Goal: Task Accomplishment & Management: Manage account settings

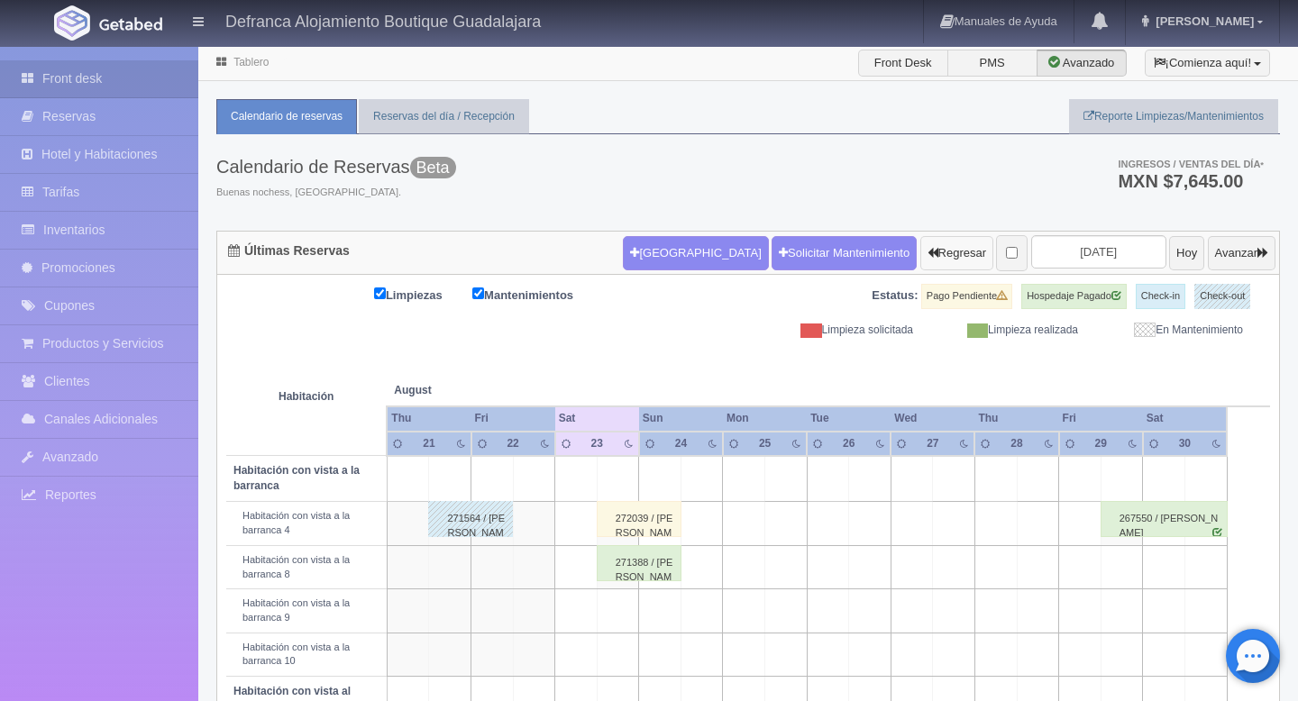
click at [920, 261] on button "Regresar" at bounding box center [956, 253] width 73 height 34
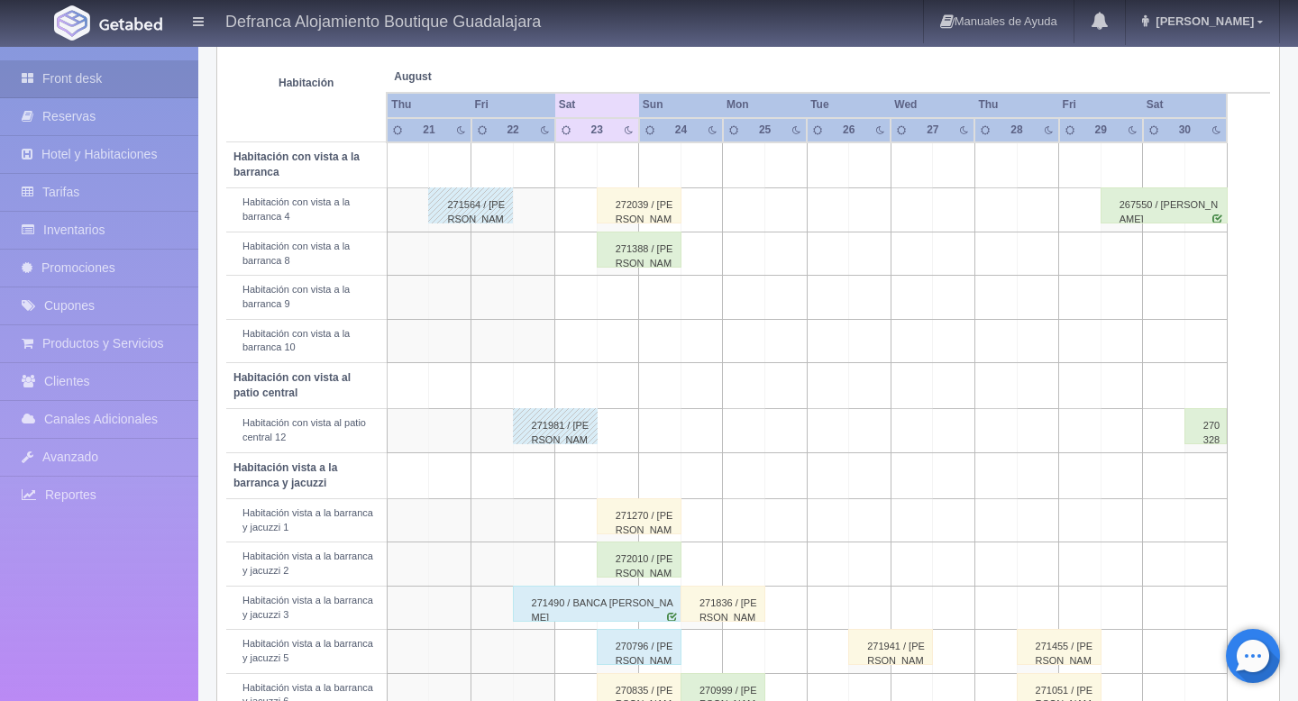
scroll to position [307, 0]
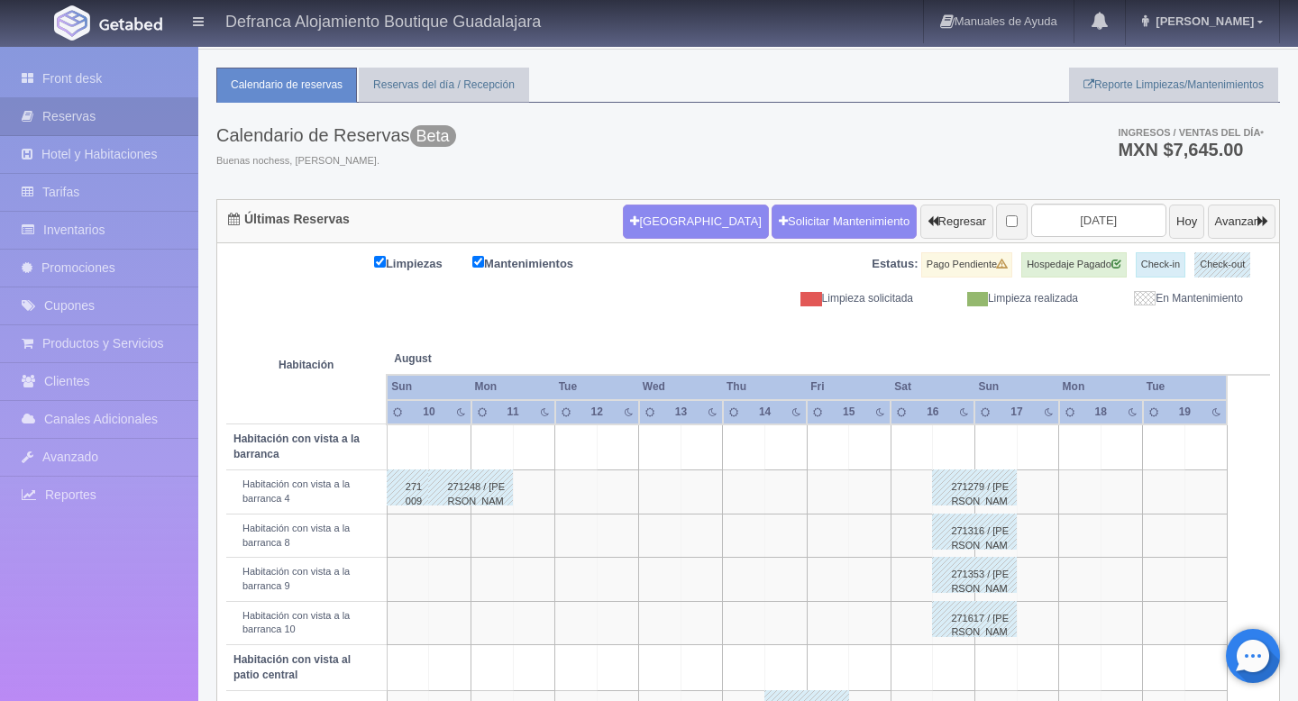
scroll to position [13, 0]
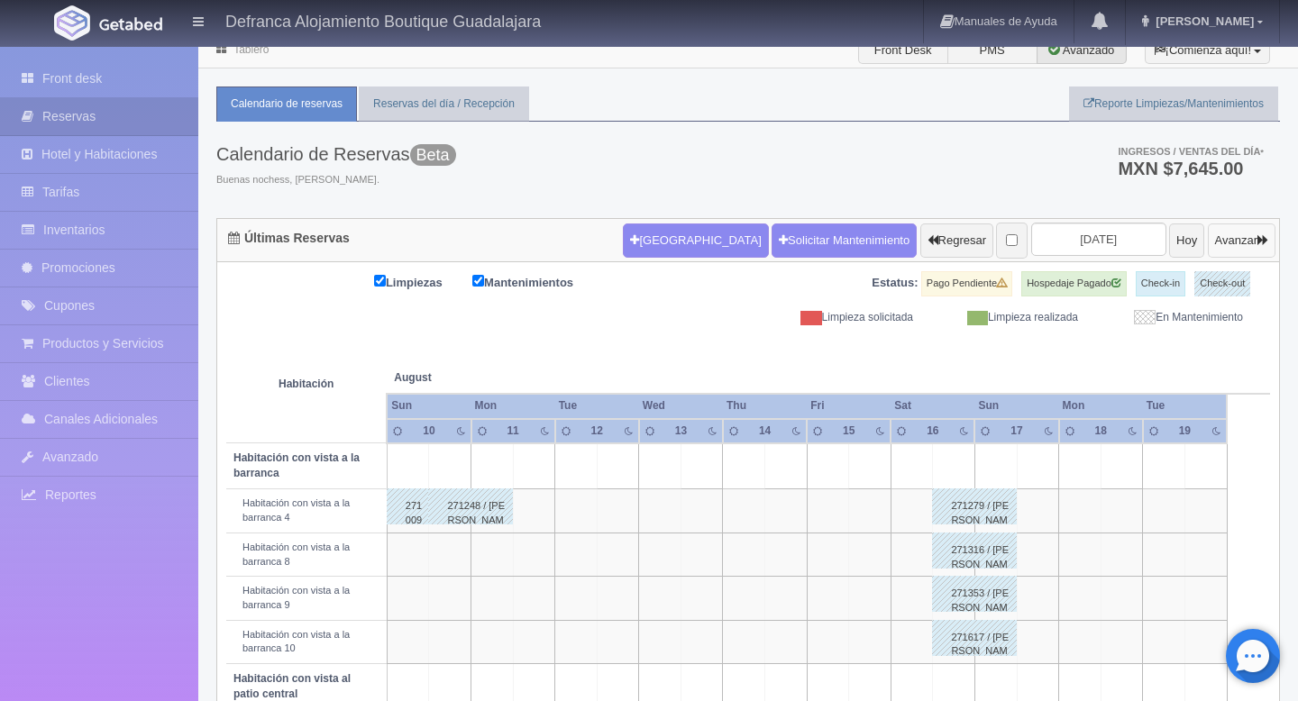
click at [1239, 247] on button "Avanzar" at bounding box center [1242, 241] width 68 height 34
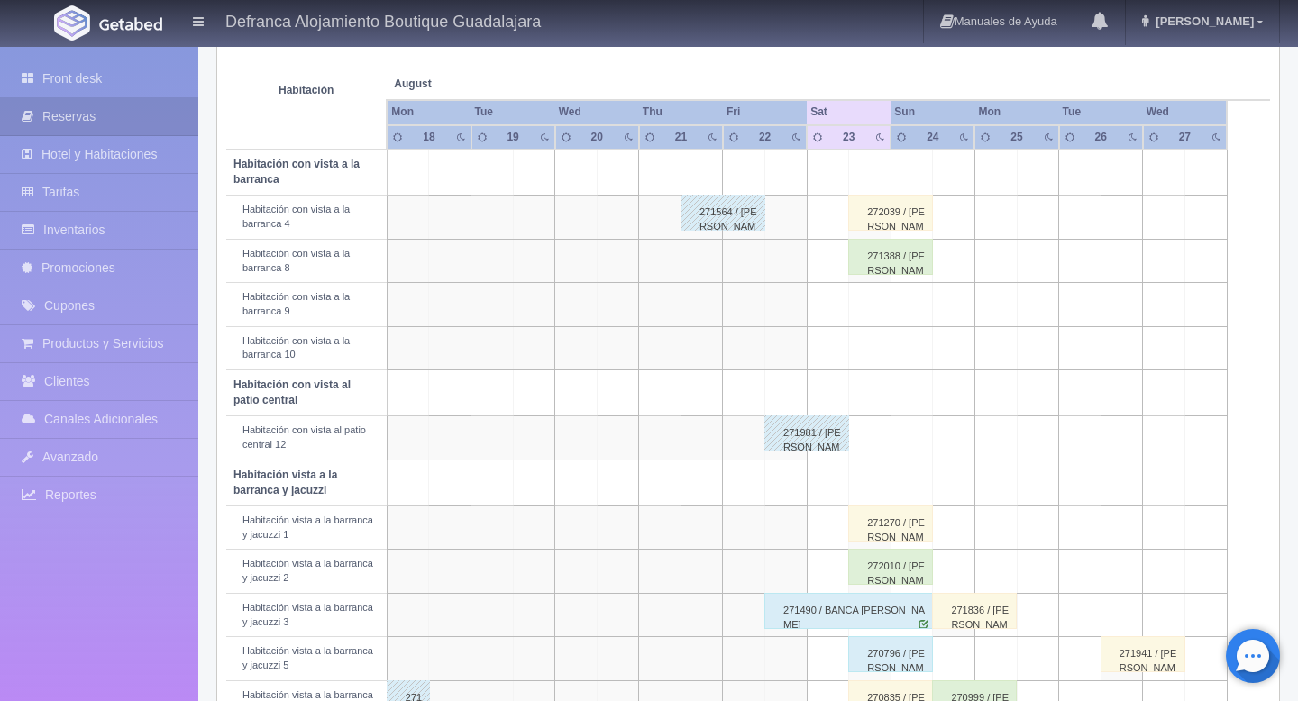
scroll to position [302, 0]
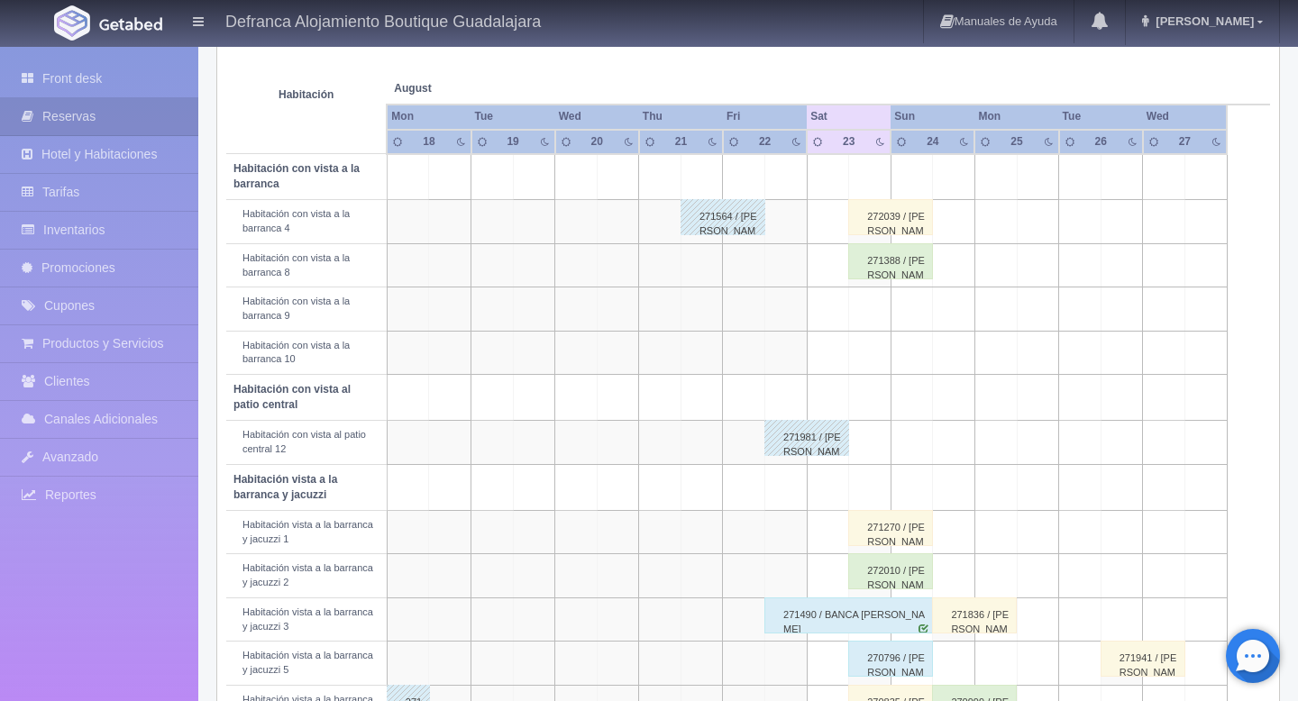
click at [900, 229] on div "272039 / [PERSON_NAME]" at bounding box center [890, 217] width 85 height 36
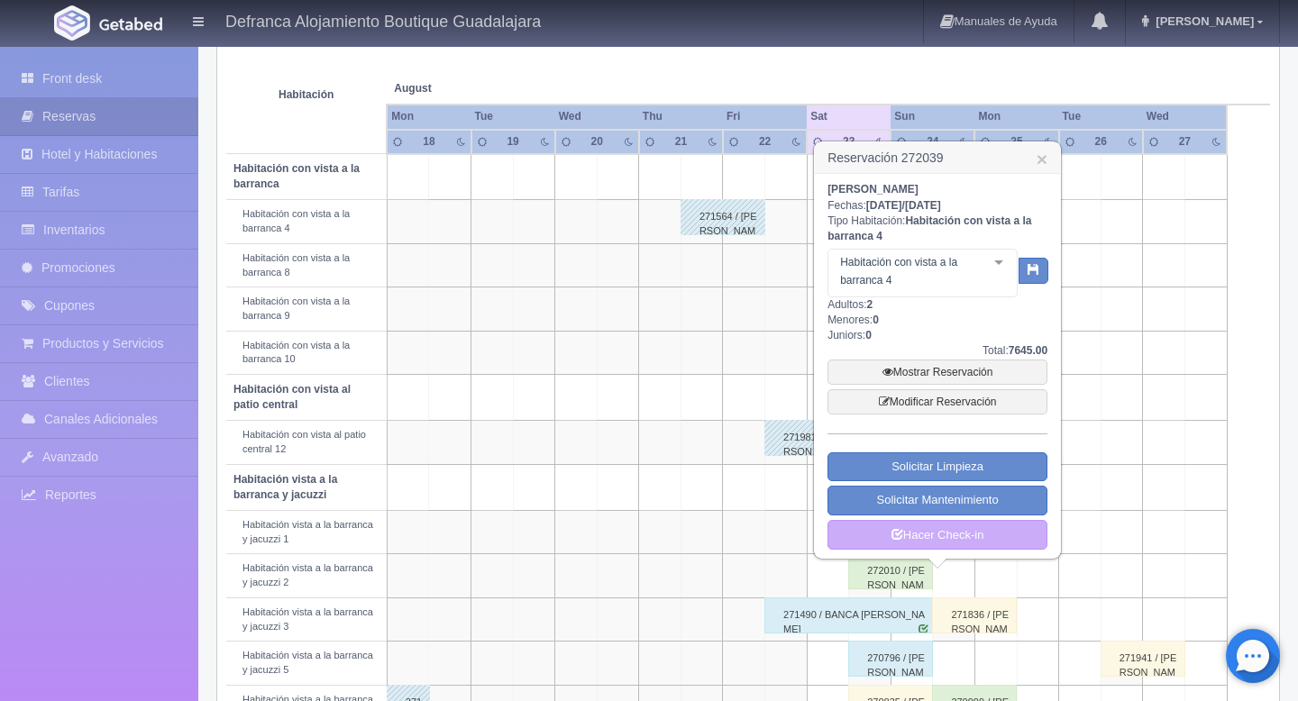
drag, startPoint x: 1007, startPoint y: 355, endPoint x: 1033, endPoint y: 355, distance: 26.1
click at [1033, 355] on div "Total: 7645.00" at bounding box center [938, 350] width 220 height 15
click at [1037, 160] on link "×" at bounding box center [1042, 159] width 11 height 19
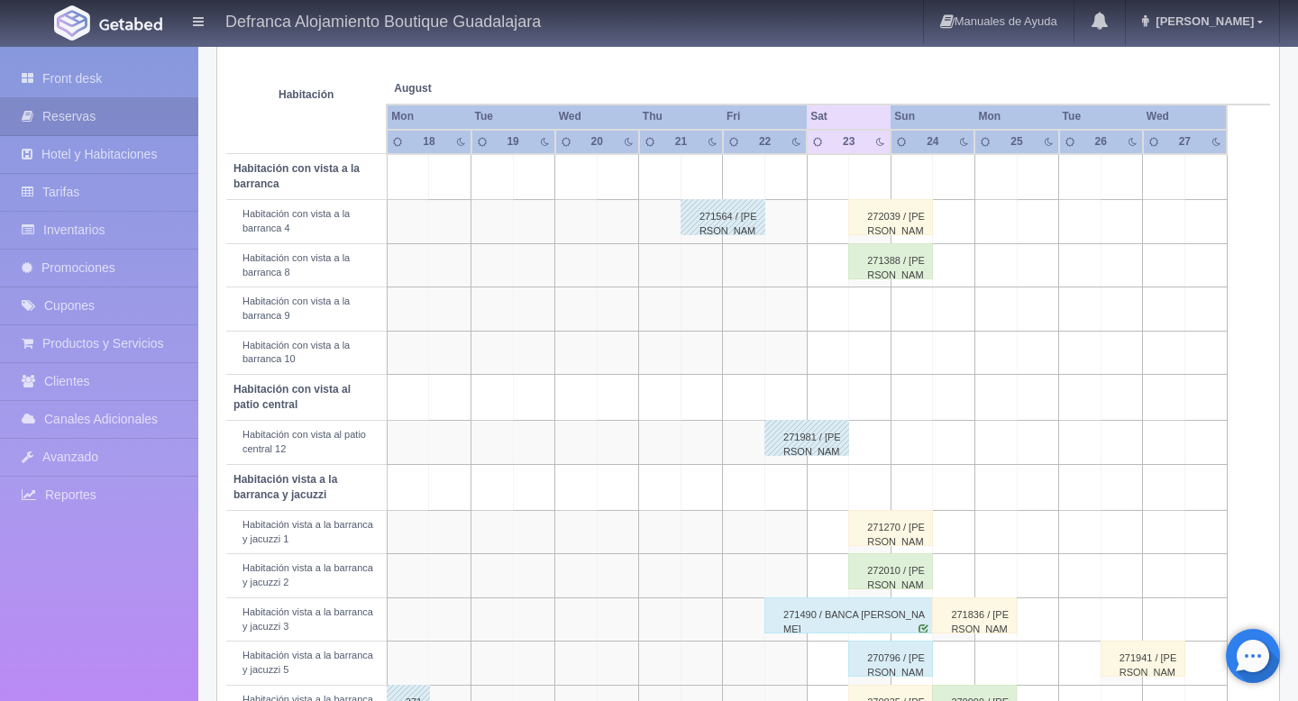
click at [920, 278] on div "271388 / [PERSON_NAME]" at bounding box center [890, 261] width 85 height 36
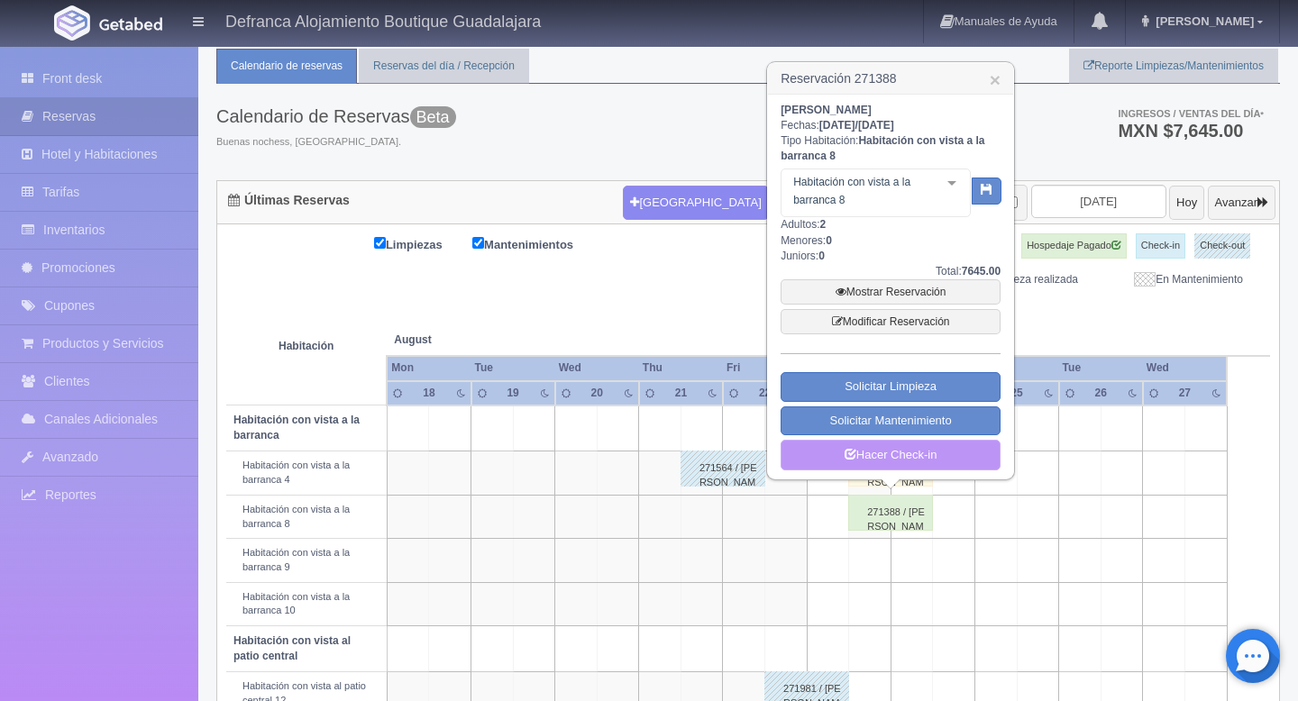
scroll to position [41, 0]
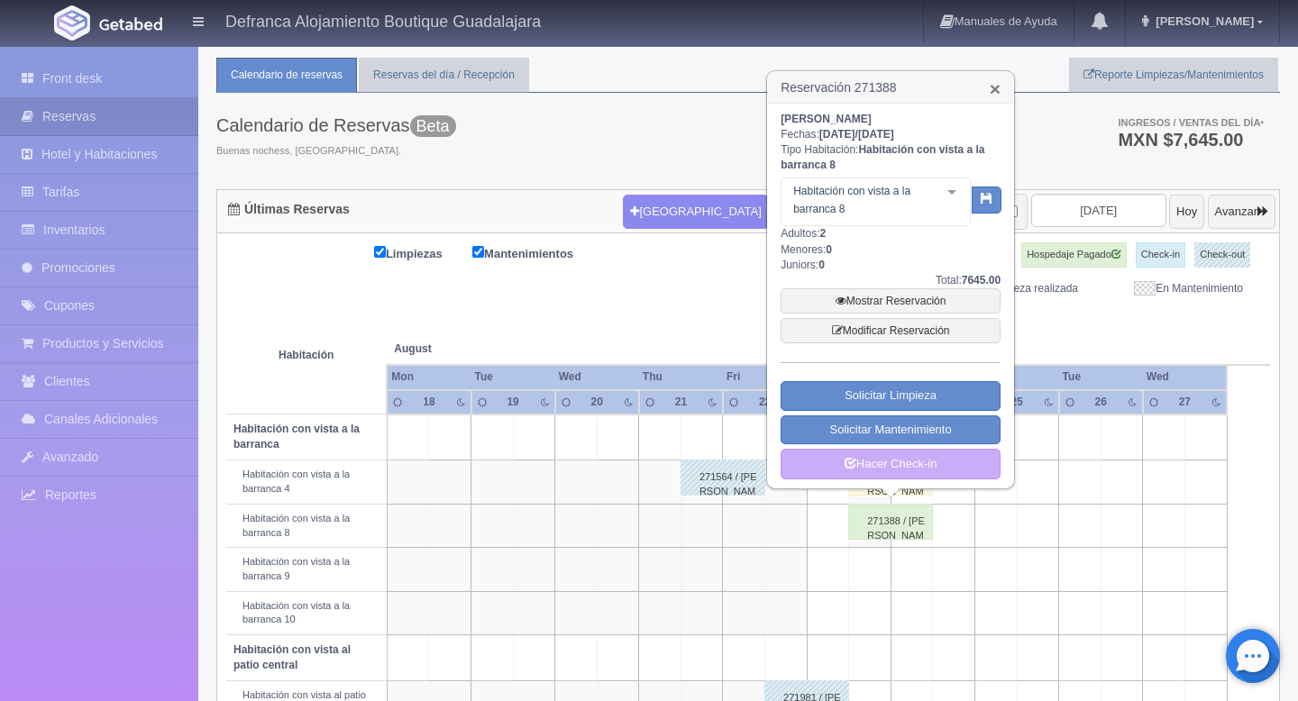
click at [997, 94] on link "×" at bounding box center [995, 88] width 11 height 19
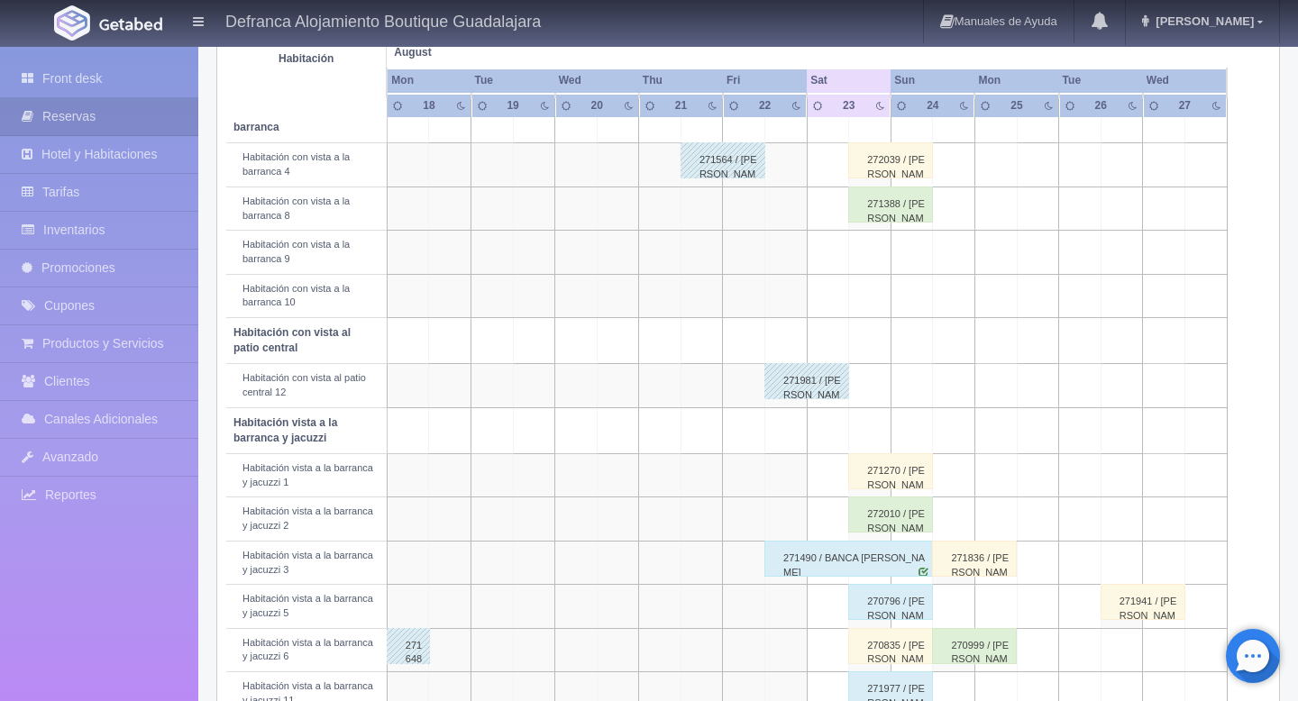
scroll to position [368, 0]
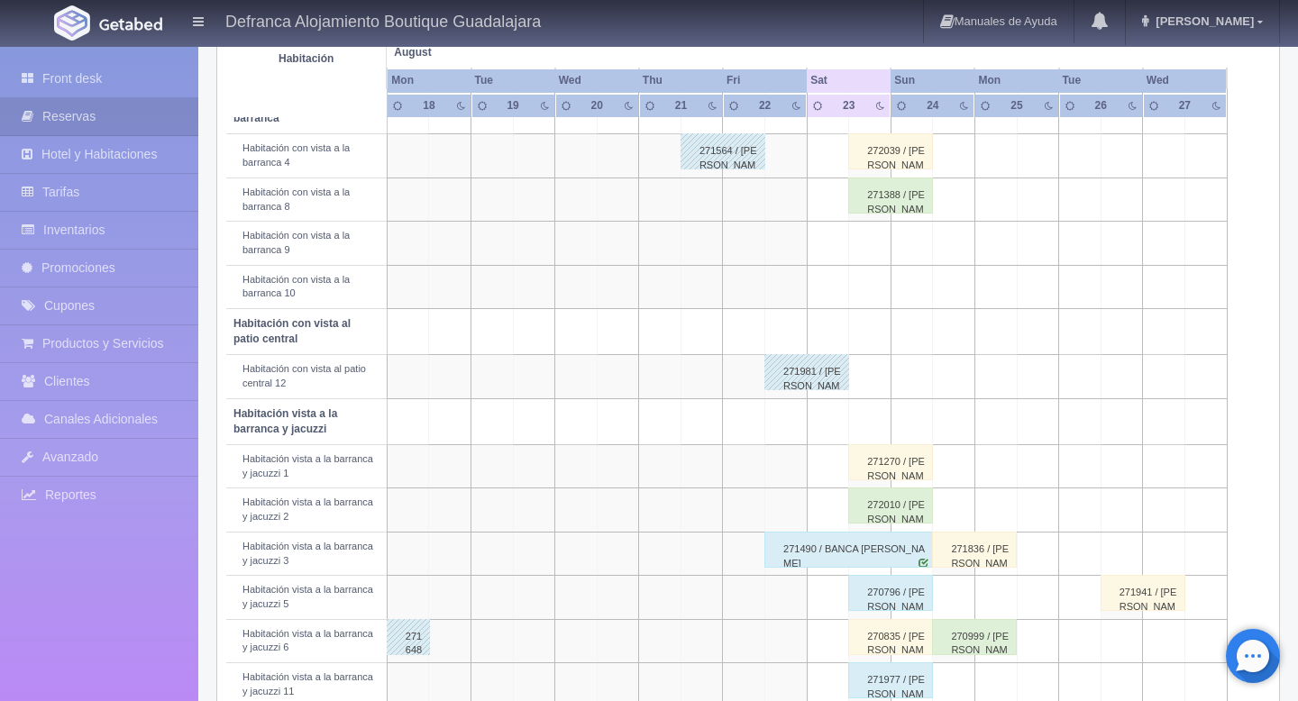
click at [903, 476] on div "271270 / [PERSON_NAME]" at bounding box center [890, 462] width 85 height 36
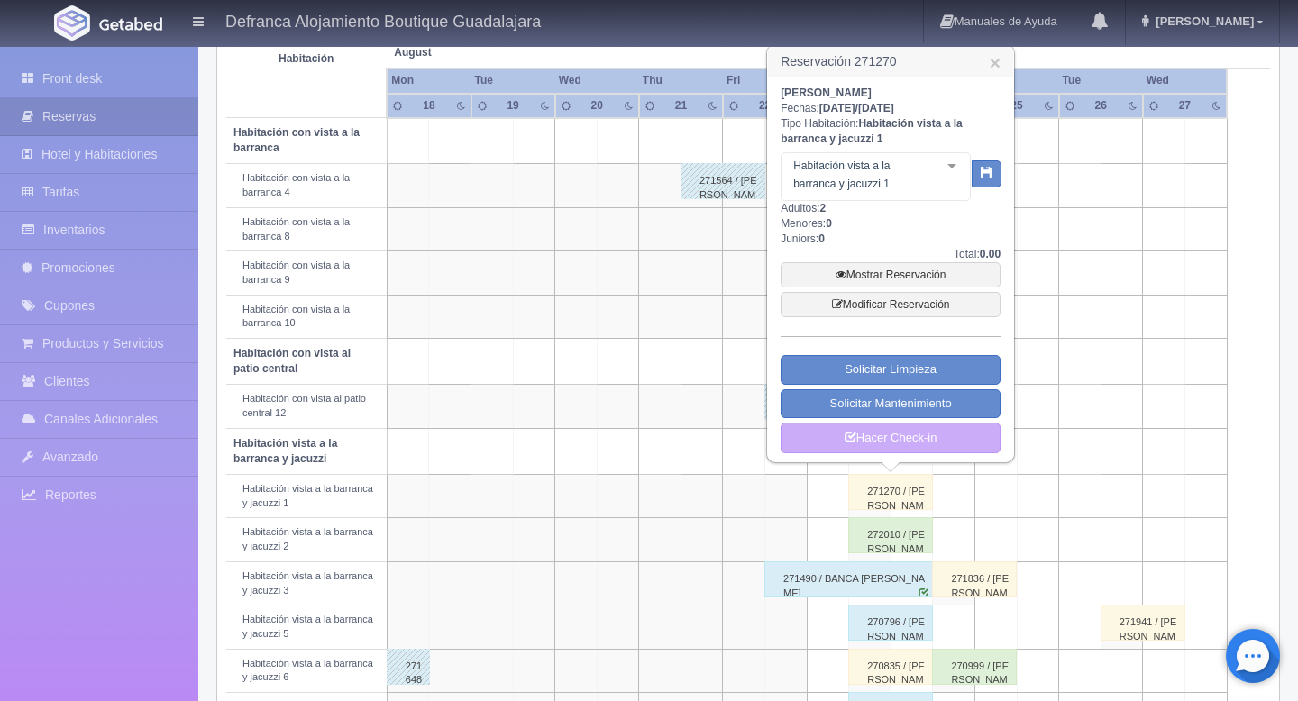
scroll to position [330, 0]
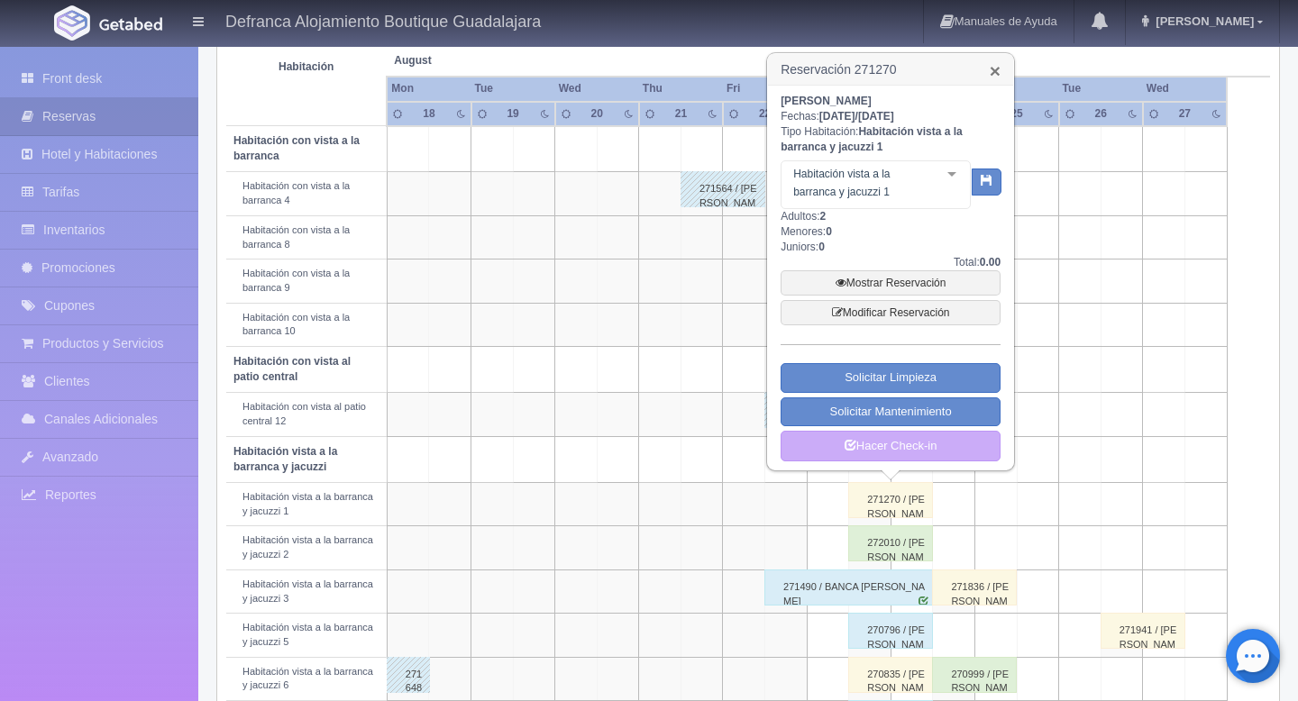
click at [991, 73] on link "×" at bounding box center [995, 70] width 11 height 19
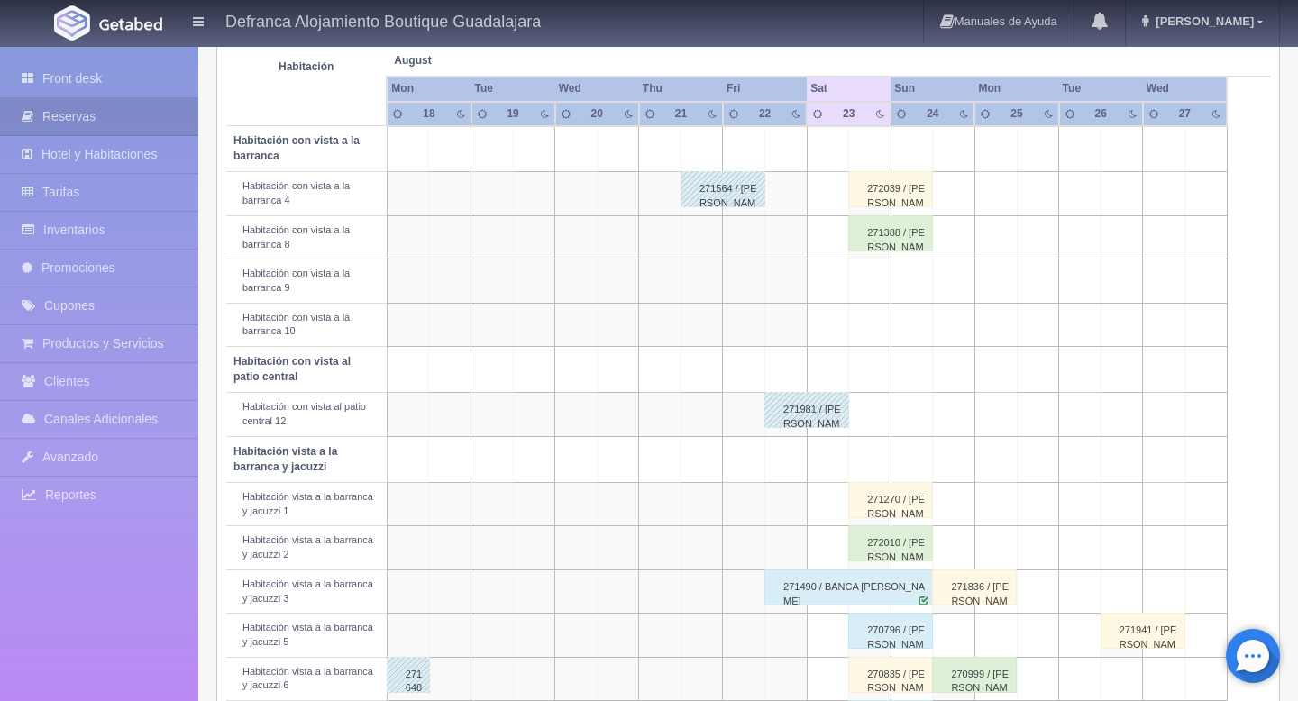
click at [907, 543] on div "272010 / [PERSON_NAME]" at bounding box center [890, 544] width 85 height 36
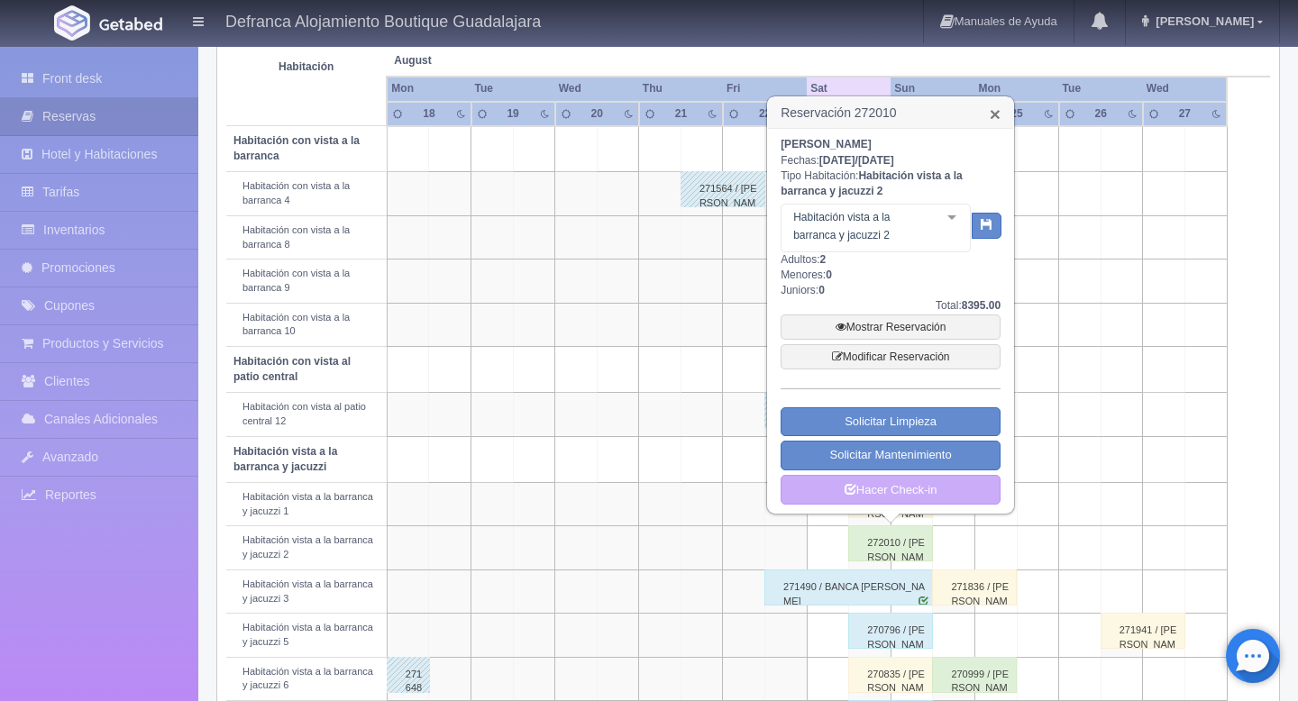
click at [992, 118] on link "×" at bounding box center [995, 114] width 11 height 19
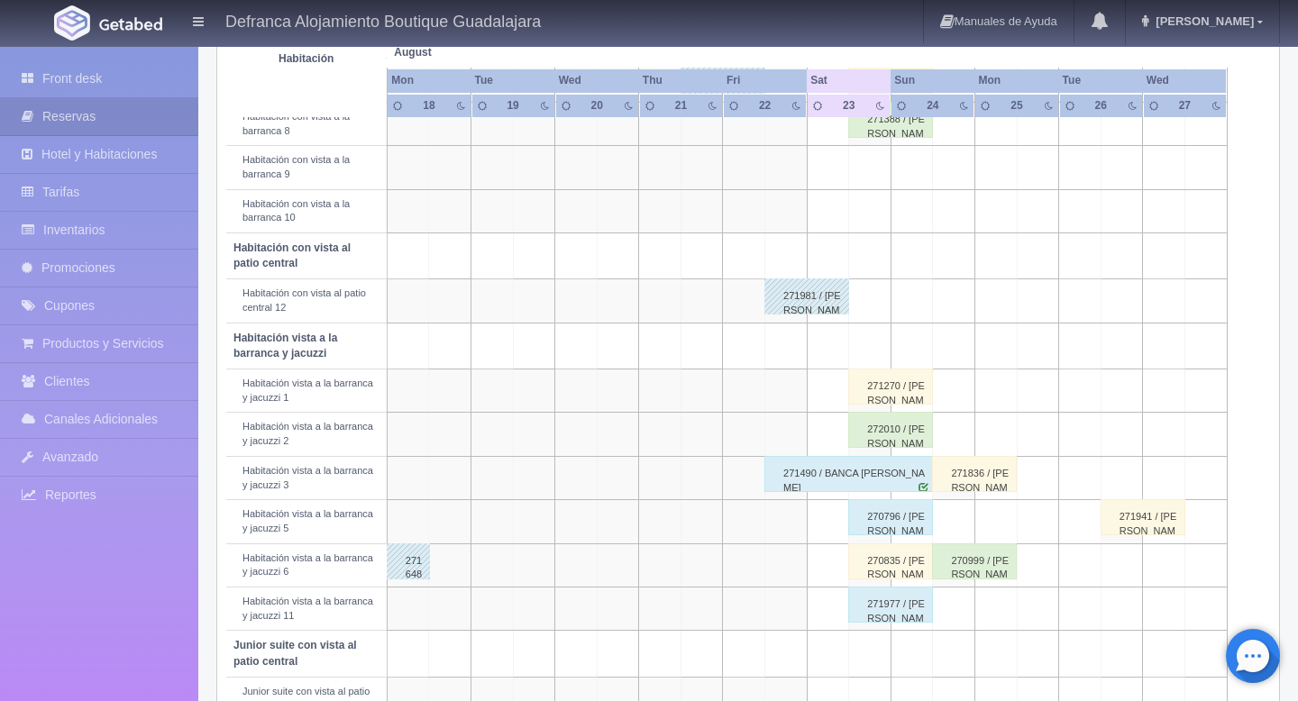
scroll to position [473, 0]
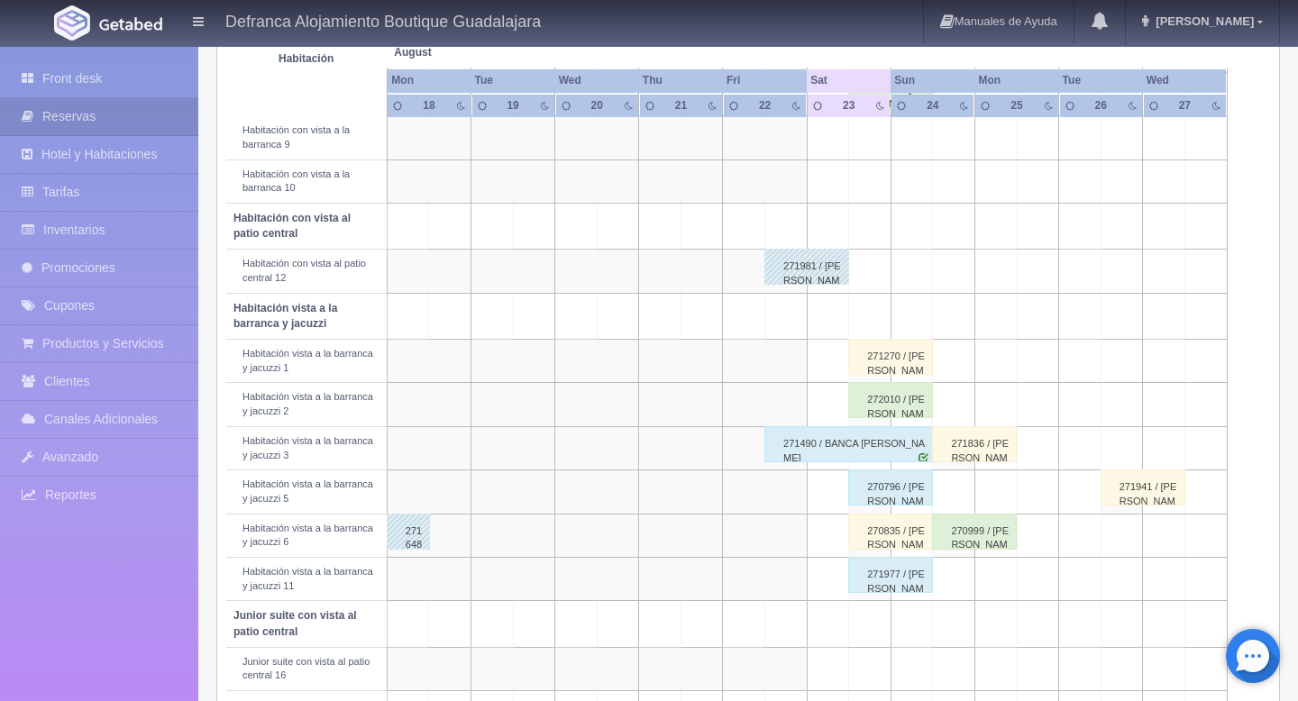
click at [880, 459] on div "271490 / BANCA [PERSON_NAME]" at bounding box center [848, 444] width 169 height 36
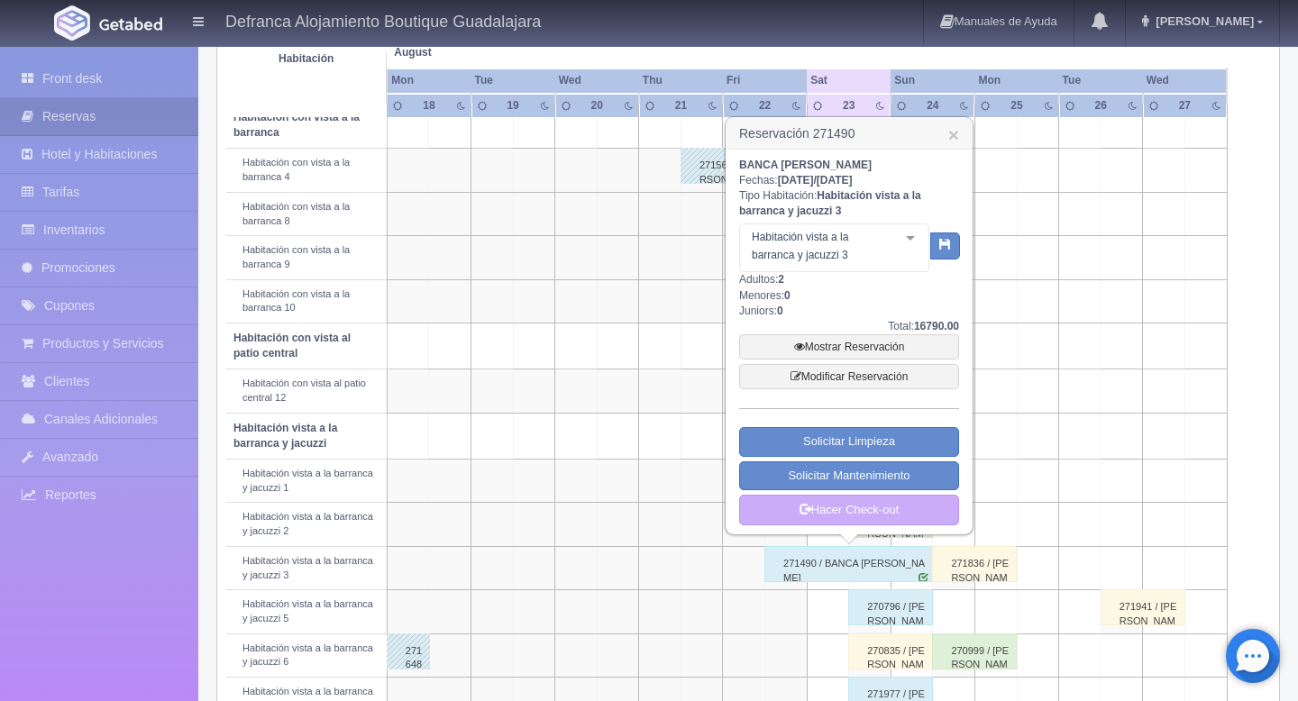
scroll to position [352, 0]
click at [953, 145] on link "×" at bounding box center [953, 135] width 11 height 19
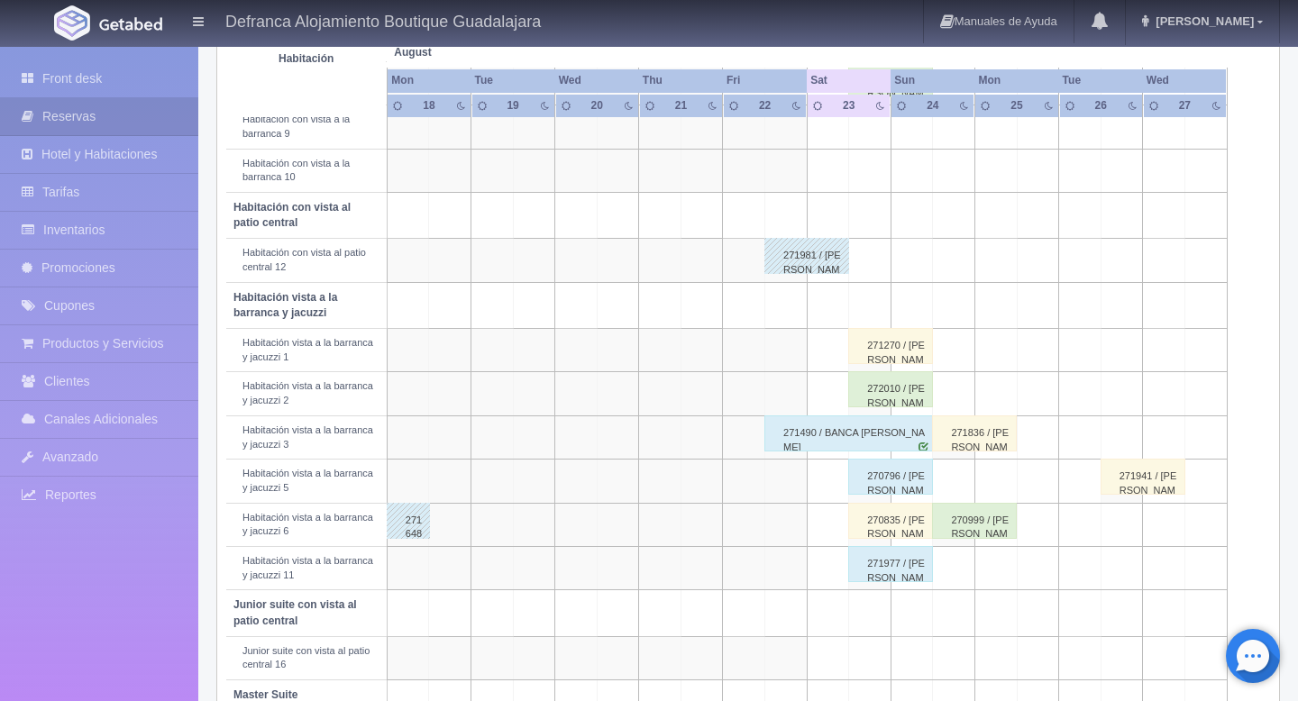
scroll to position [488, 0]
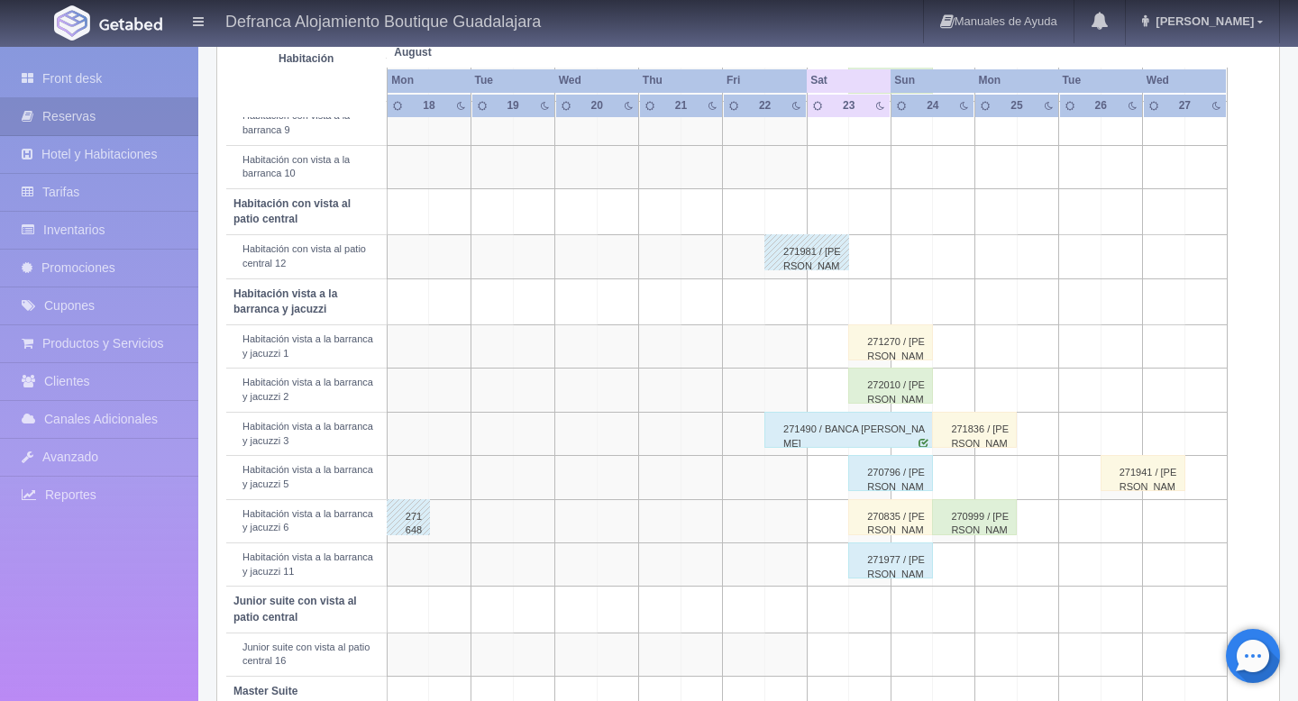
click at [895, 490] on div "270796 / [PERSON_NAME]" at bounding box center [890, 473] width 85 height 36
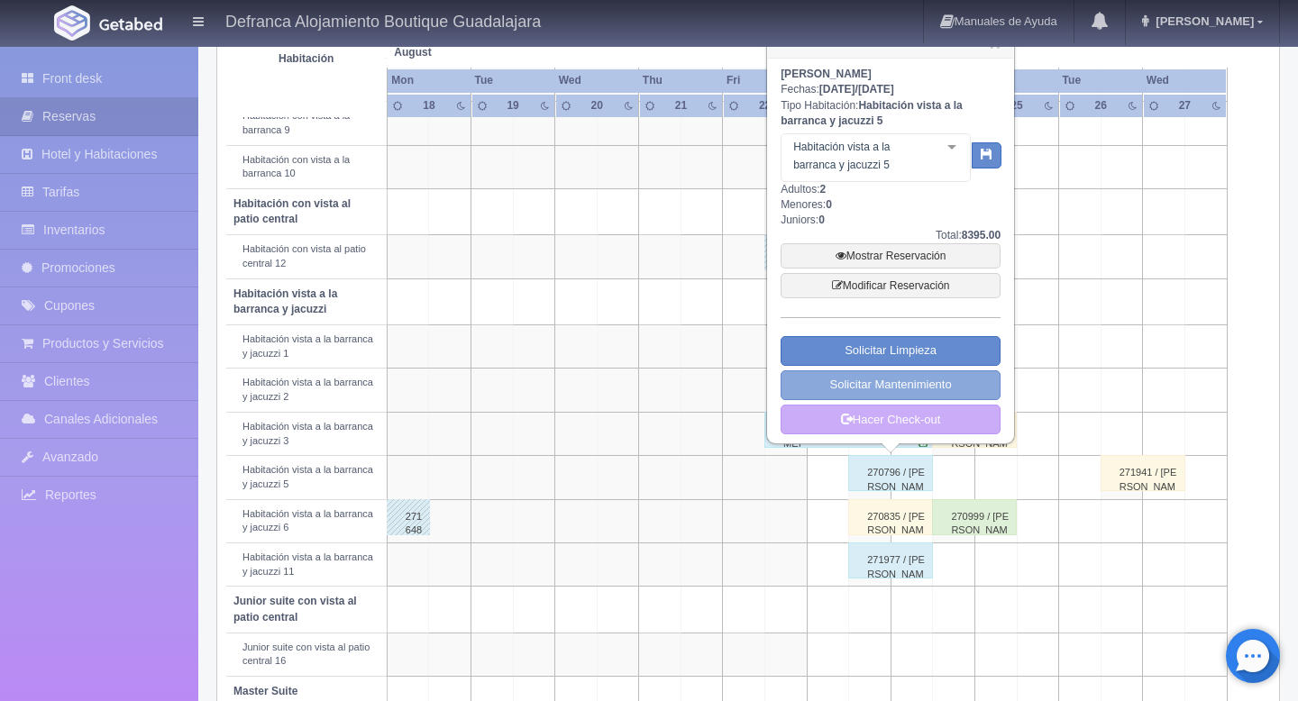
scroll to position [445, 0]
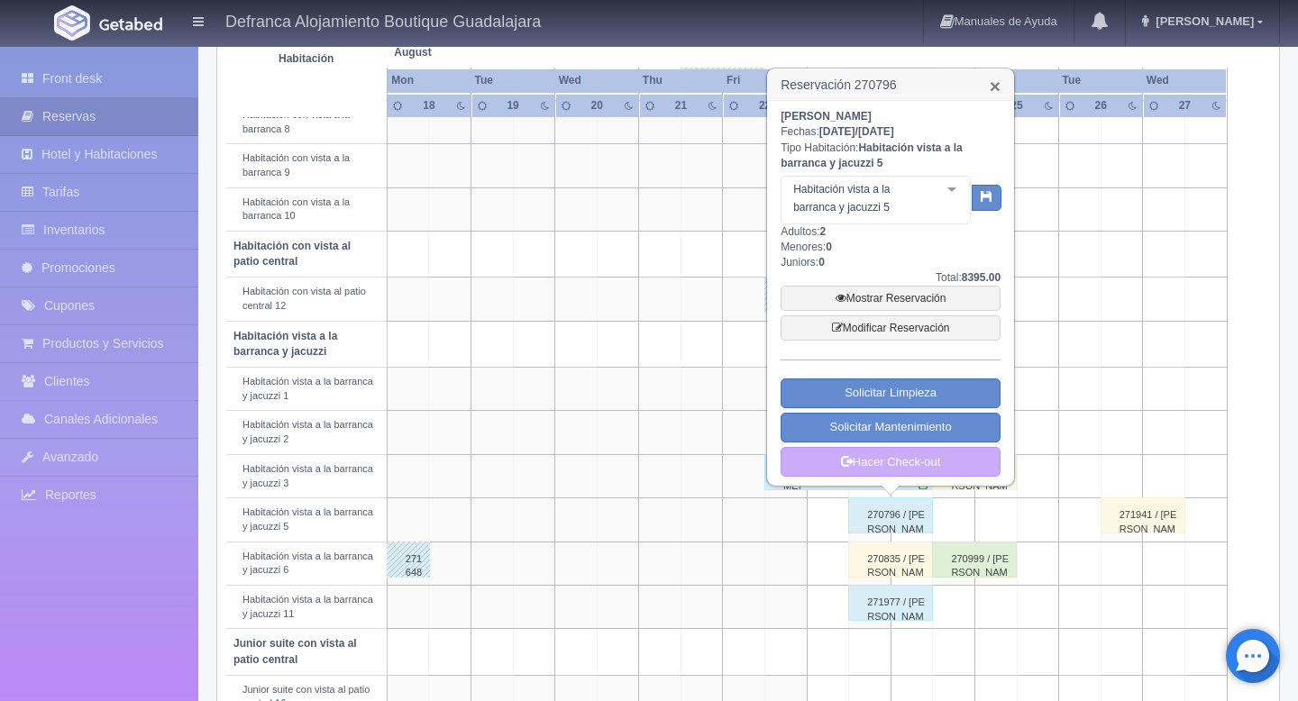
click at [991, 85] on link "×" at bounding box center [995, 86] width 11 height 19
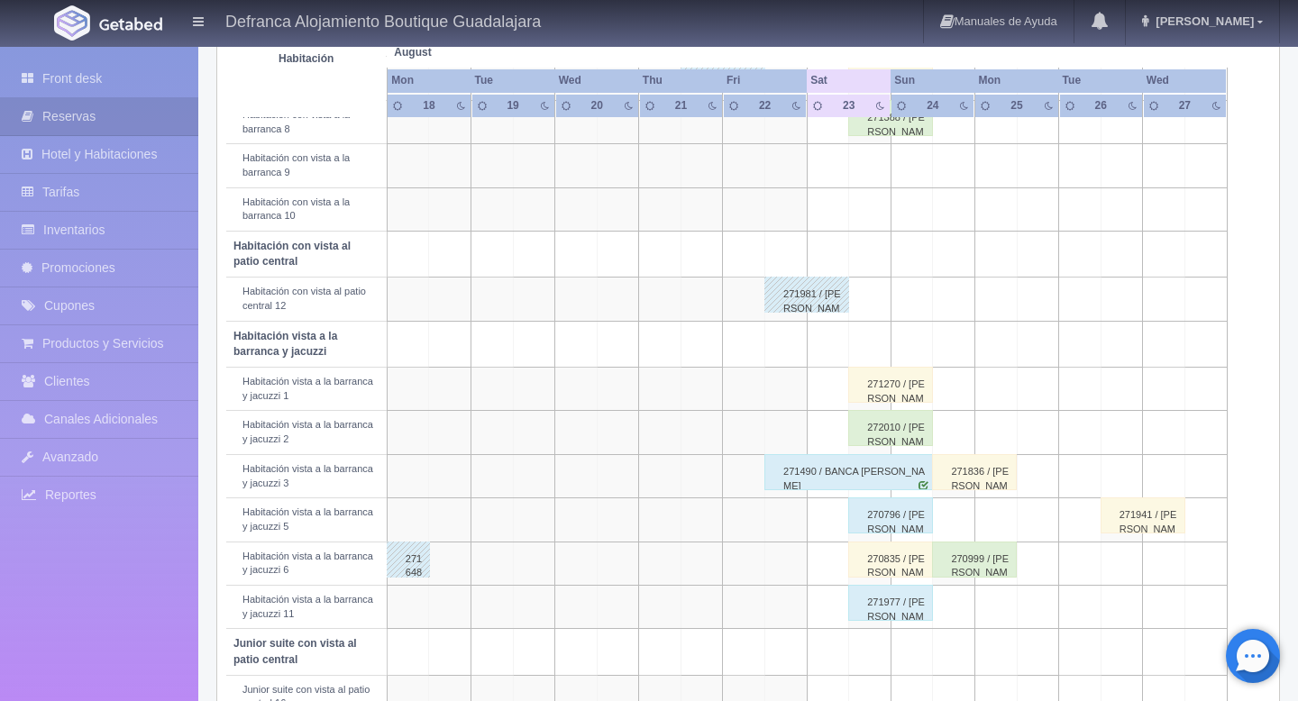
click at [881, 570] on div "270835 / [PERSON_NAME]" at bounding box center [890, 560] width 85 height 36
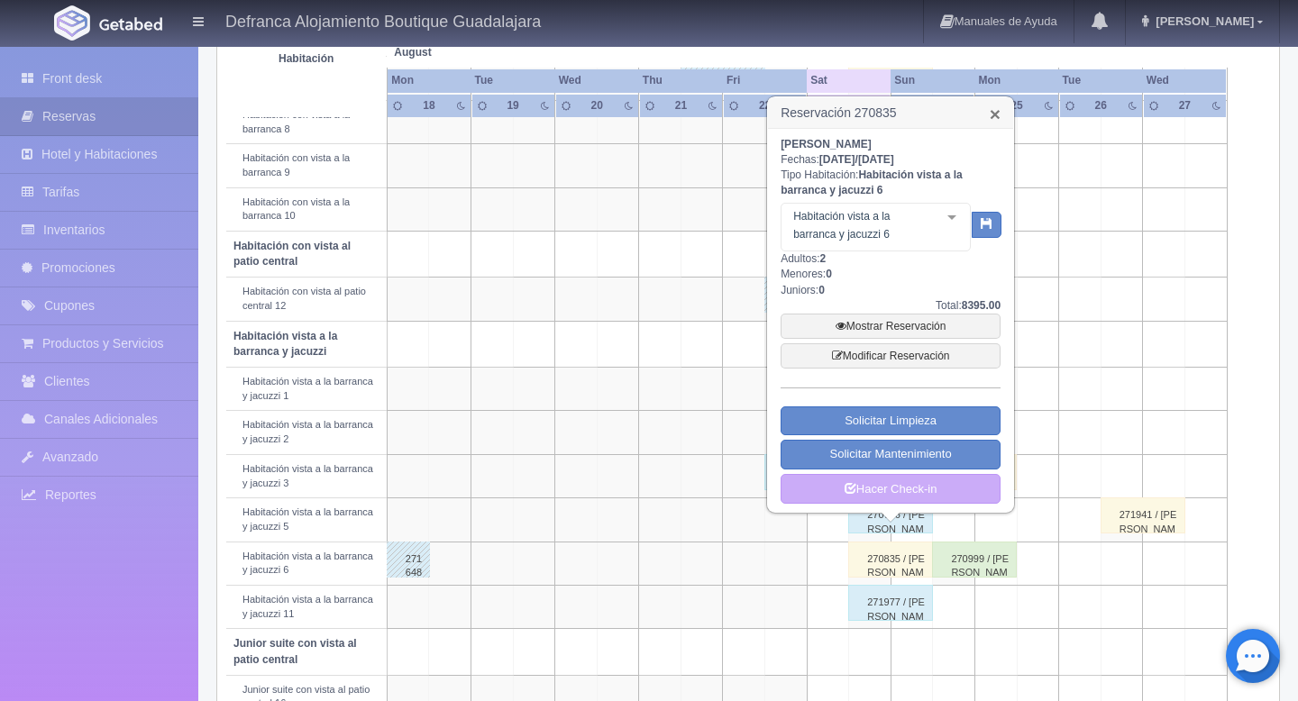
click at [997, 119] on link "×" at bounding box center [995, 114] width 11 height 19
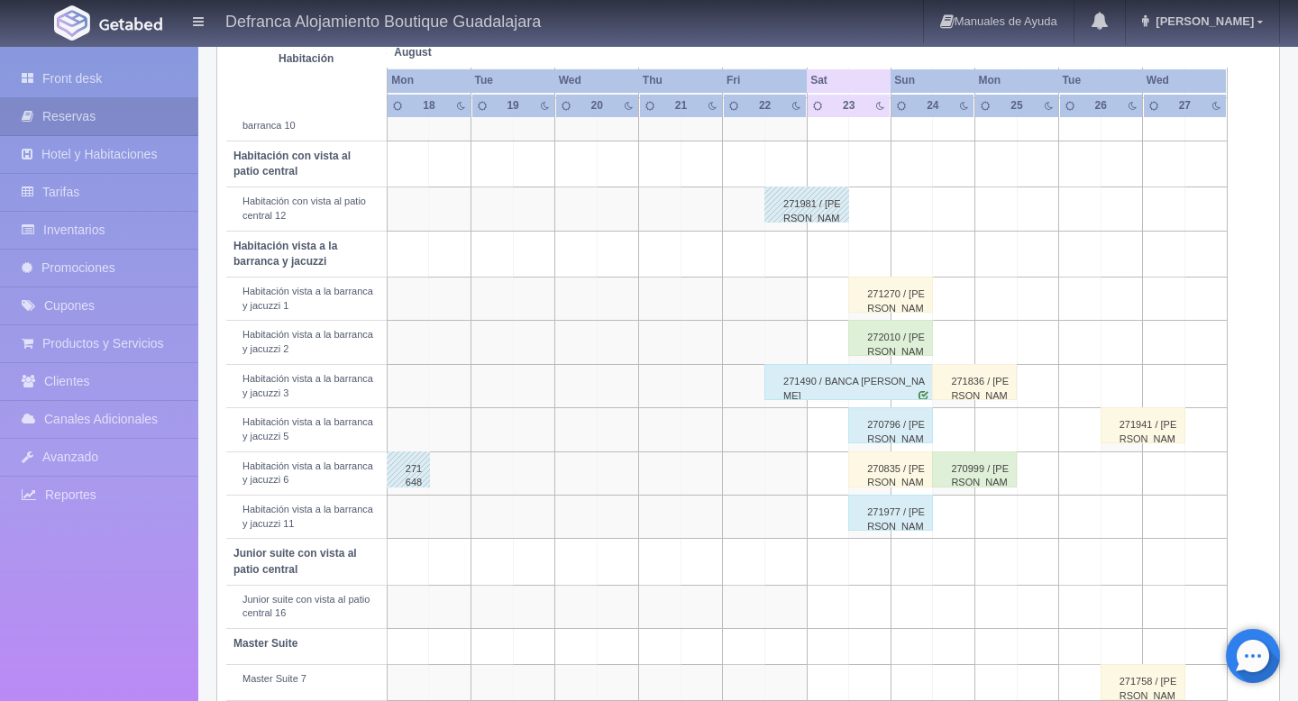
scroll to position [570, 0]
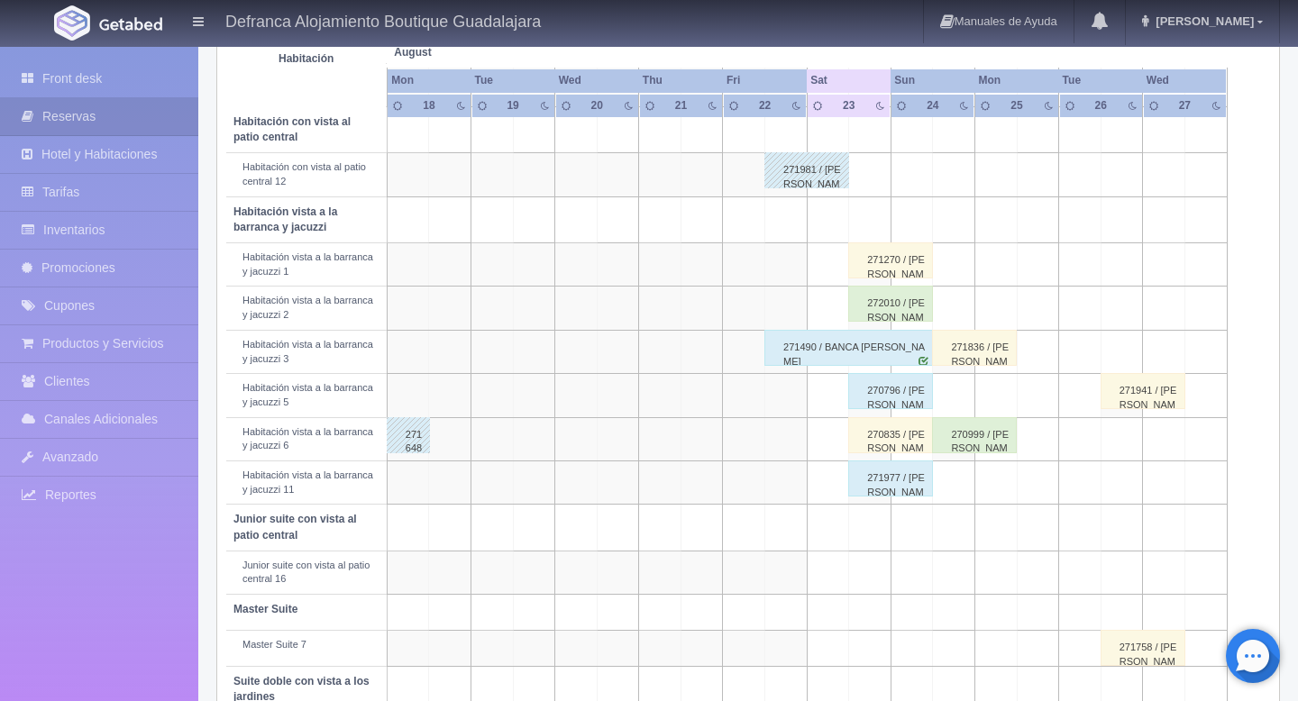
click at [908, 495] on div "271977 / [PERSON_NAME] DE LA [PERSON_NAME]" at bounding box center [890, 479] width 85 height 36
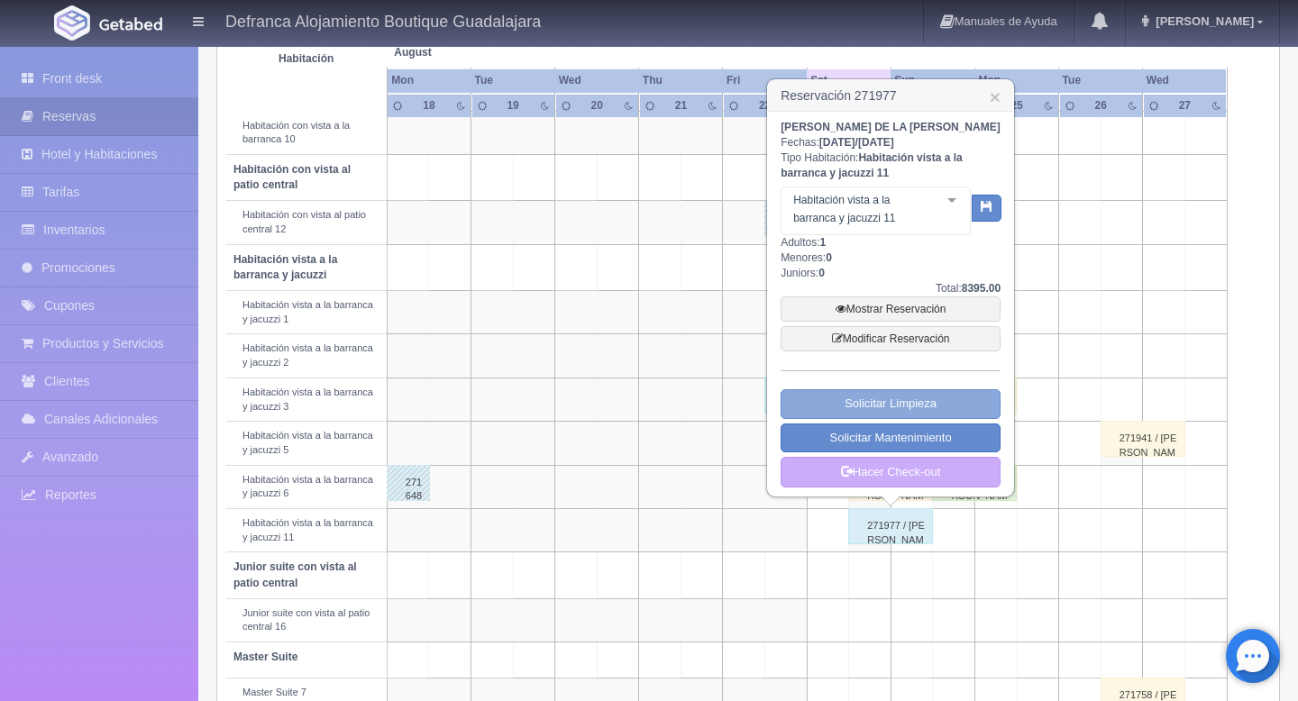
scroll to position [513, 0]
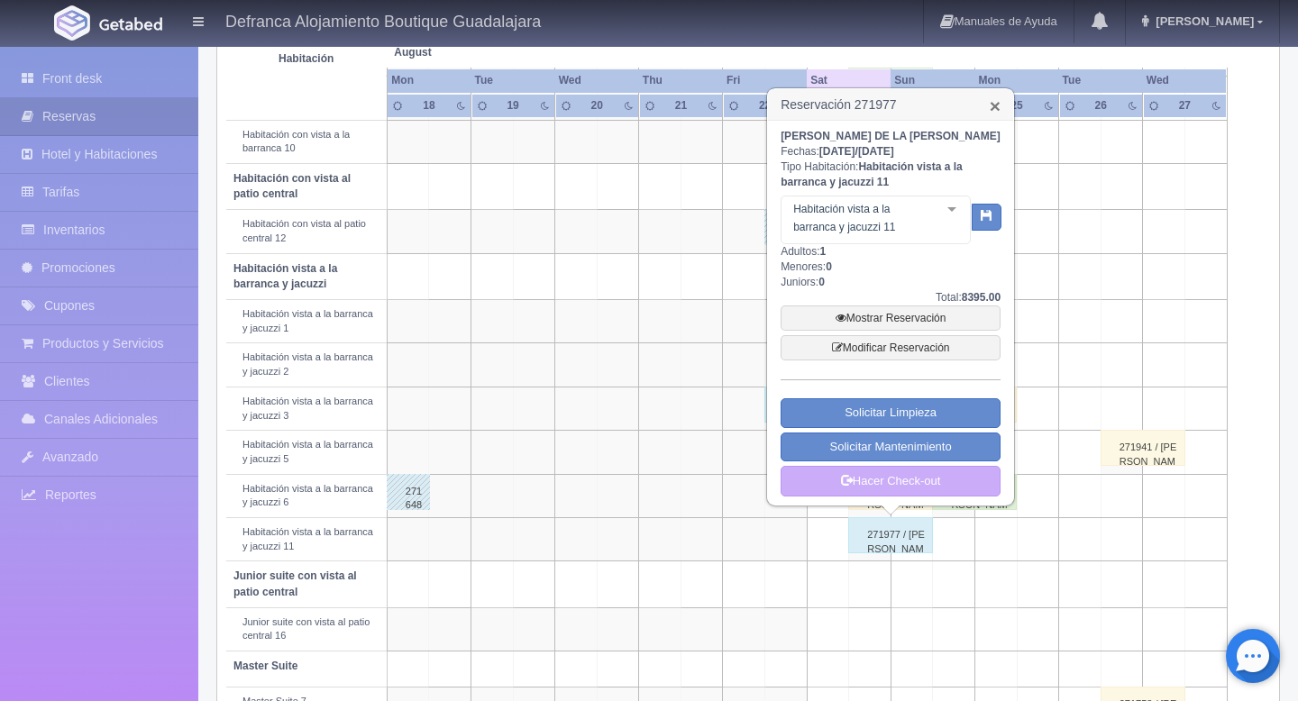
click at [996, 111] on link "×" at bounding box center [995, 105] width 11 height 19
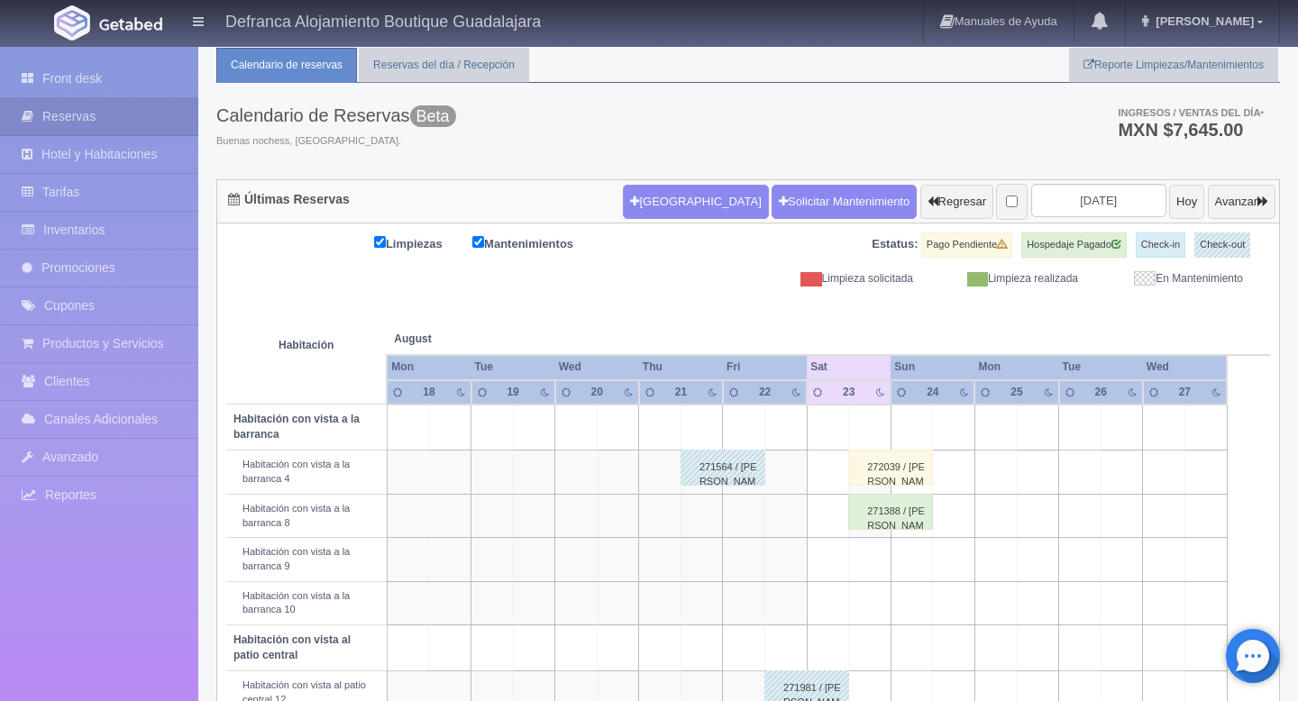
scroll to position [0, 0]
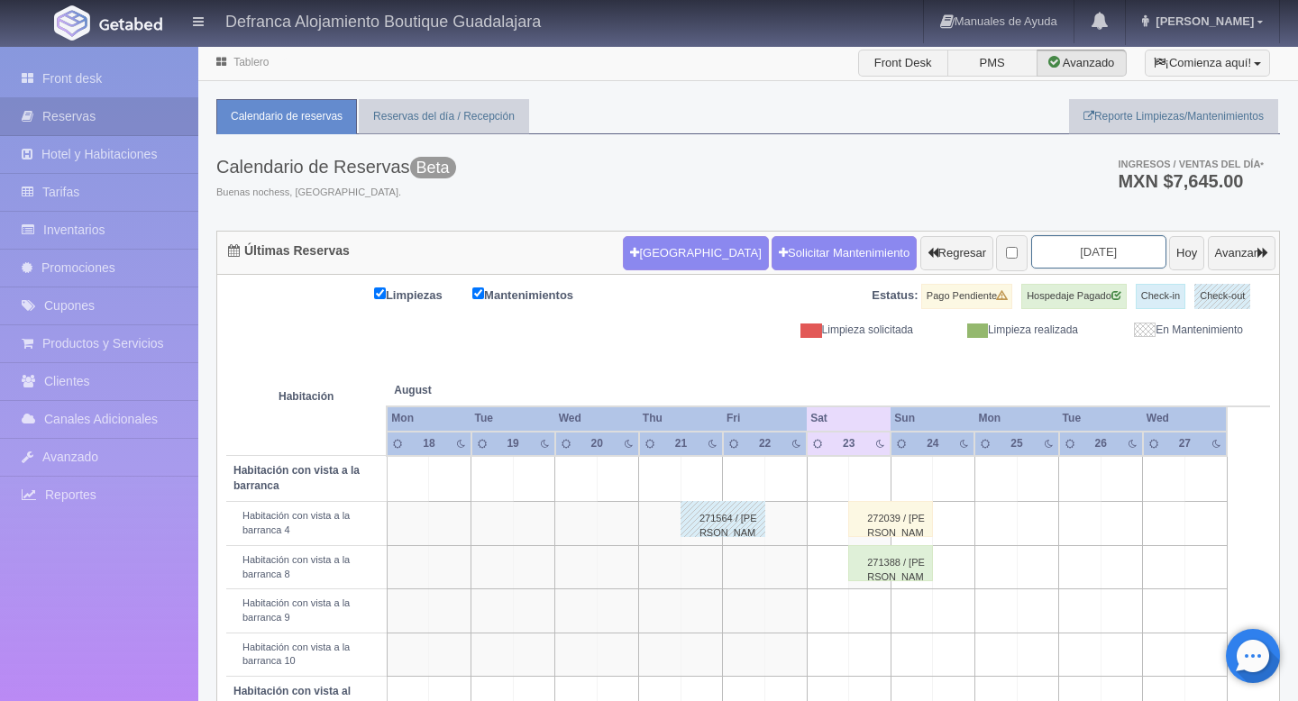
click at [1075, 251] on input "2025-08-20" at bounding box center [1098, 251] width 135 height 33
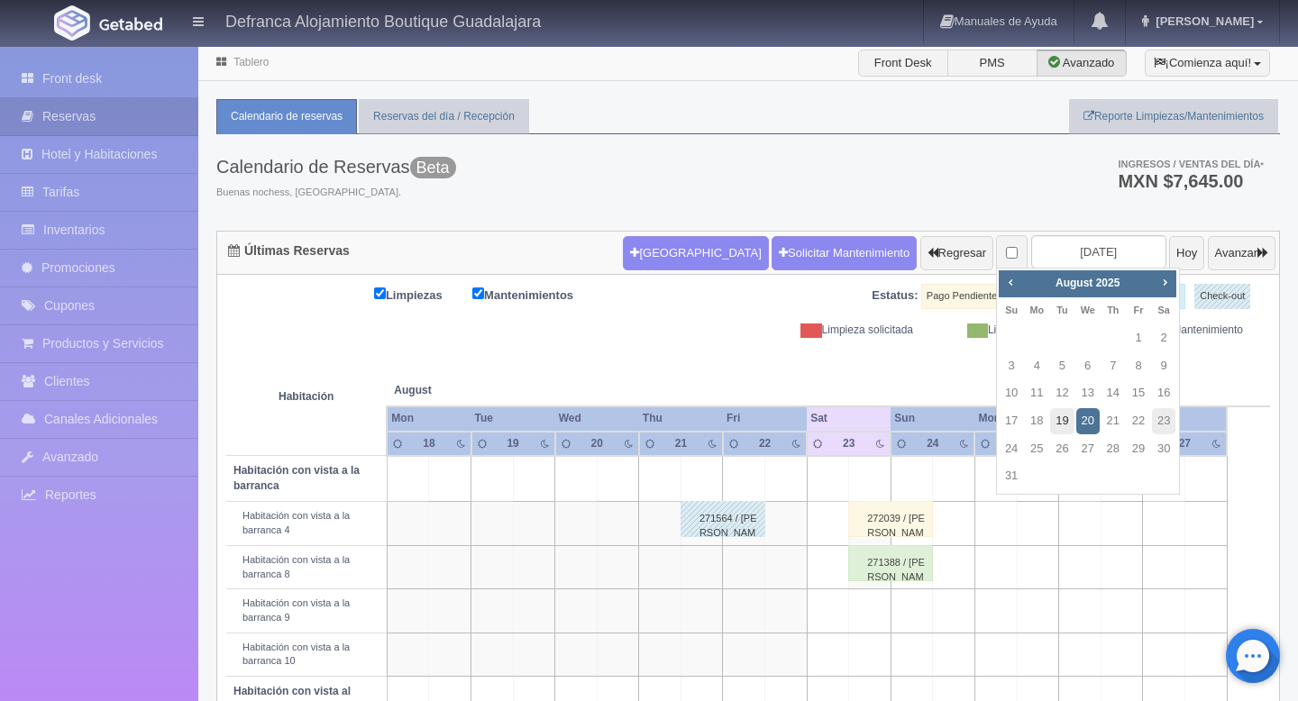
click at [1067, 416] on link "19" at bounding box center [1061, 421] width 23 height 26
type input "2025-08-19"
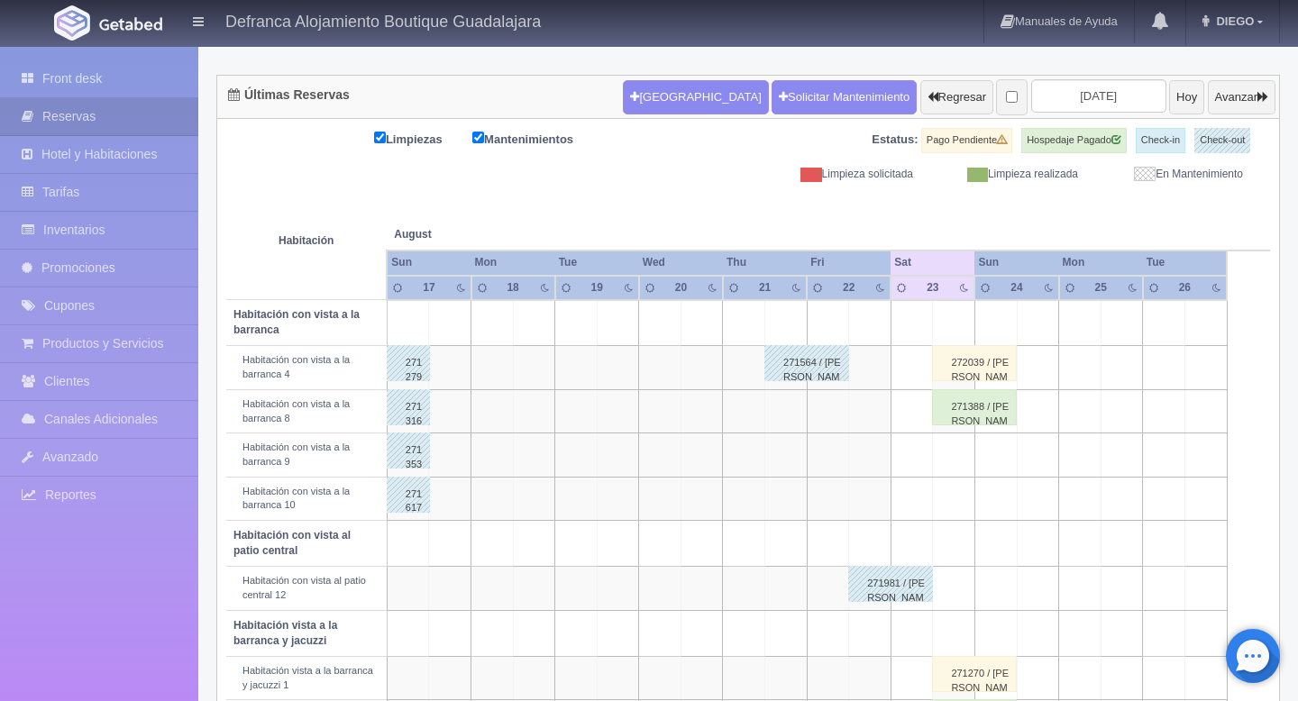
scroll to position [50, 0]
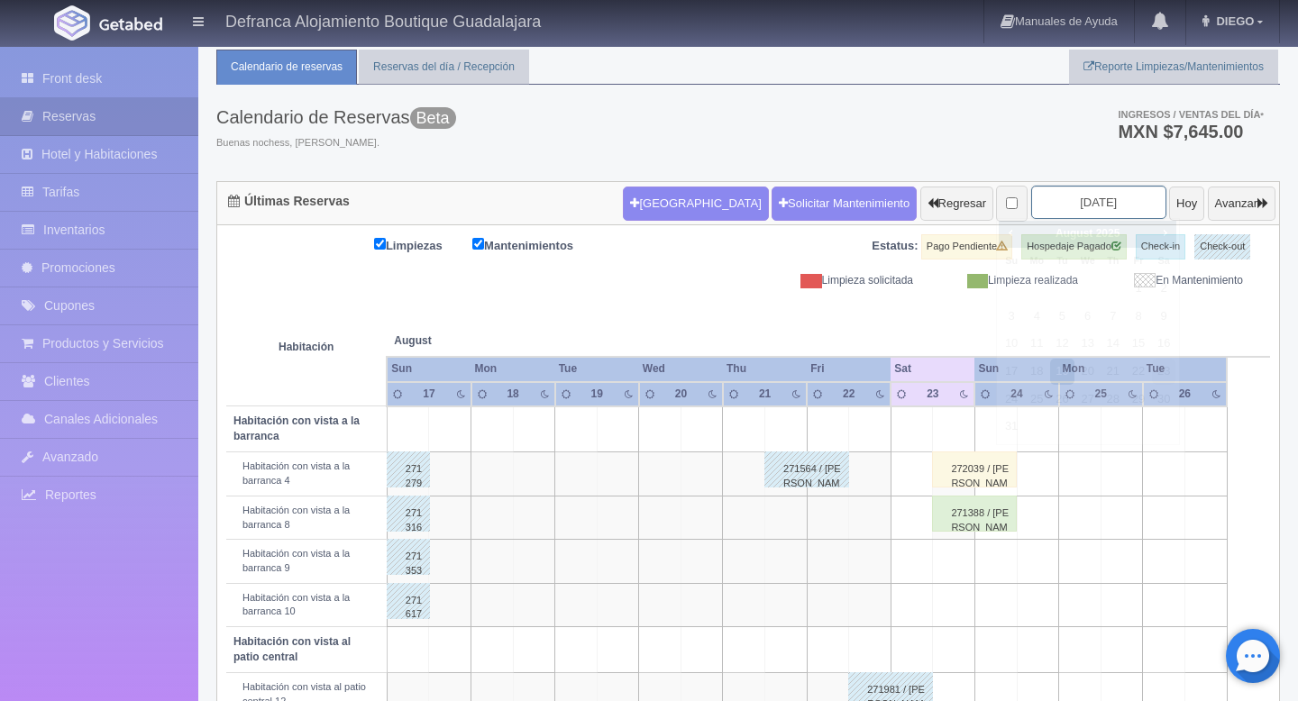
click at [1058, 203] on input "[DATE]" at bounding box center [1098, 202] width 135 height 33
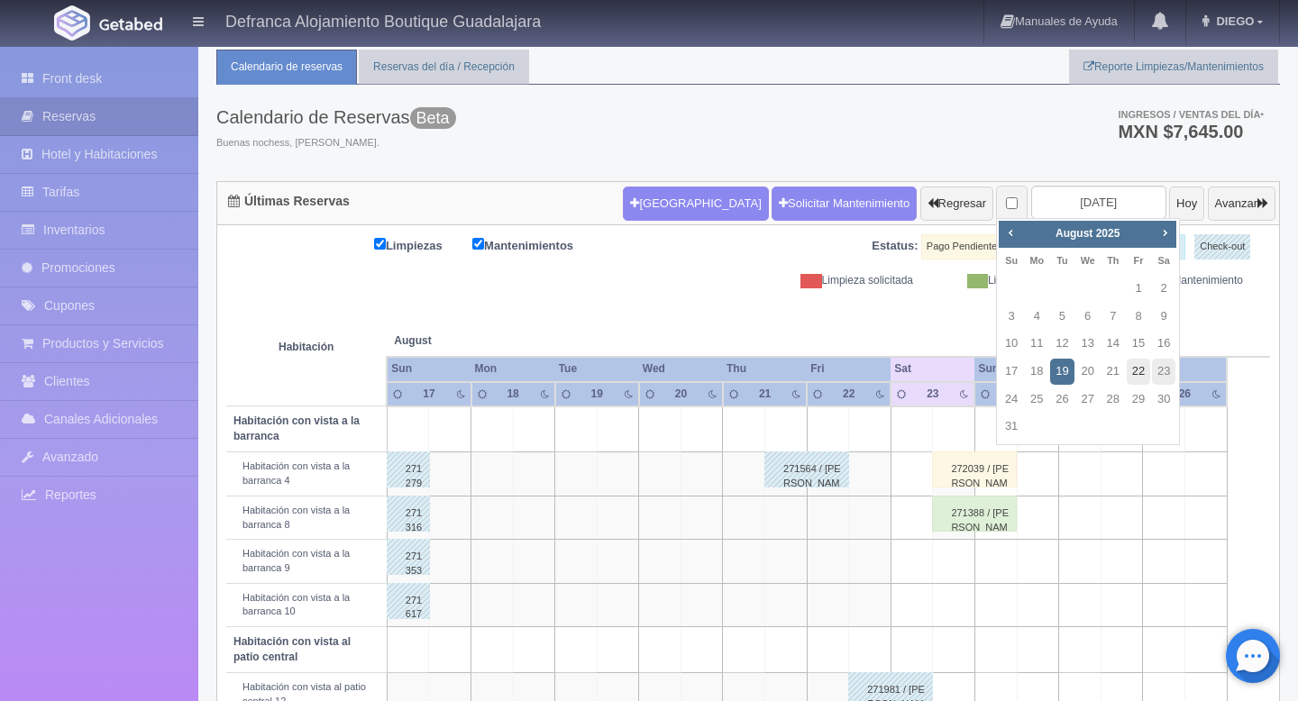
click at [1140, 373] on link "22" at bounding box center [1138, 372] width 23 height 26
type input "[DATE]"
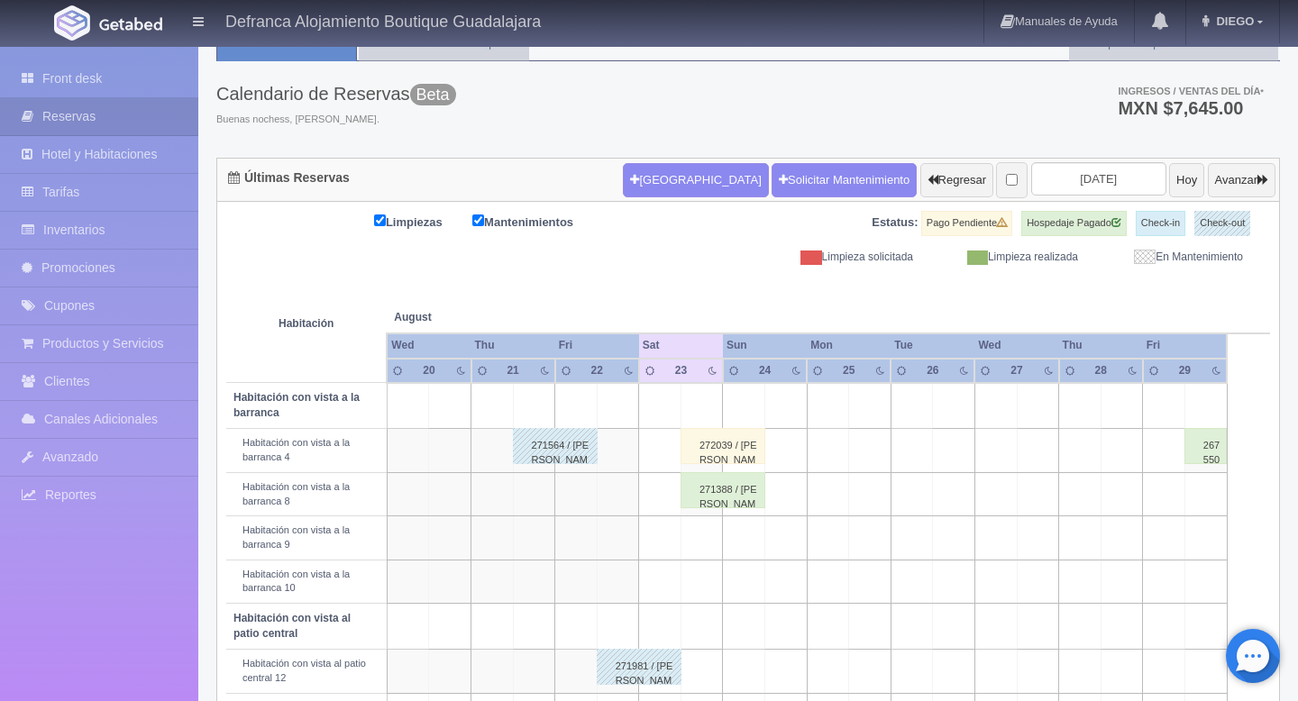
scroll to position [72, 0]
click at [1169, 179] on button "Hoy" at bounding box center [1186, 181] width 35 height 34
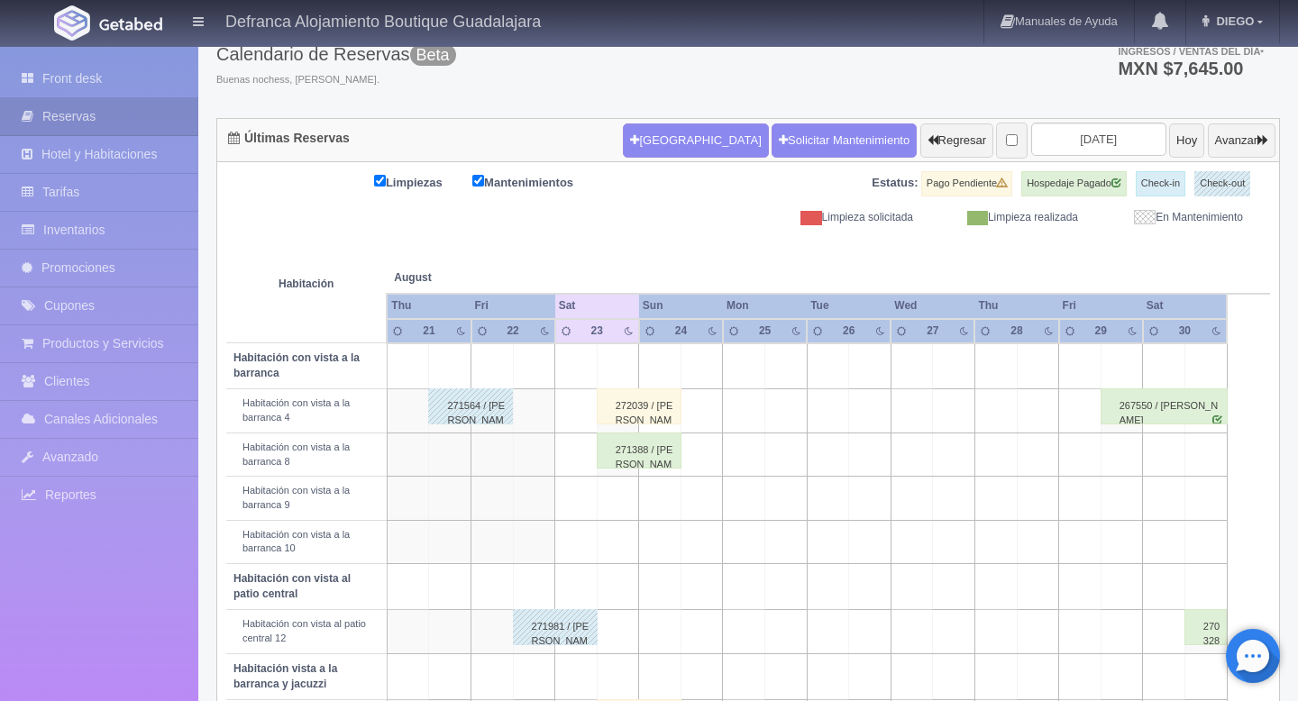
scroll to position [105, 0]
